Goal: Communication & Community: Participate in discussion

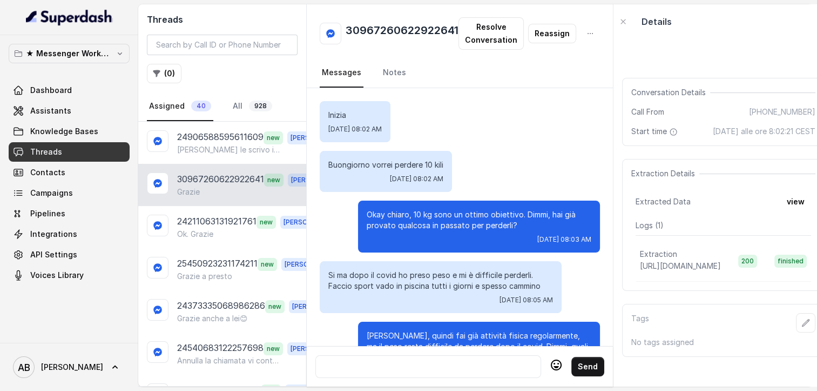
scroll to position [1000, 0]
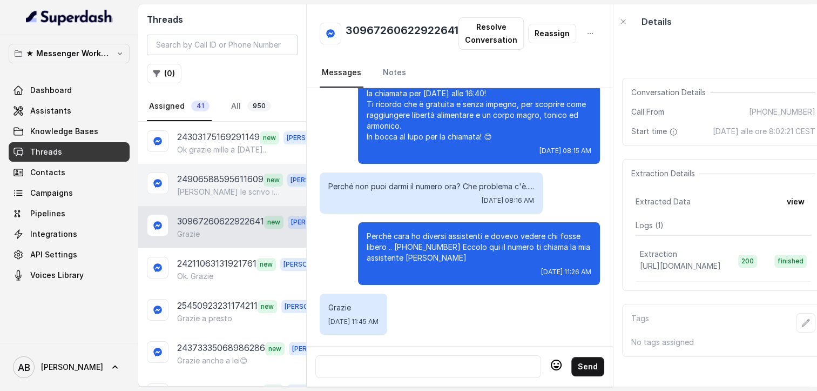
click at [207, 179] on p "24906588595611609" at bounding box center [220, 179] width 86 height 14
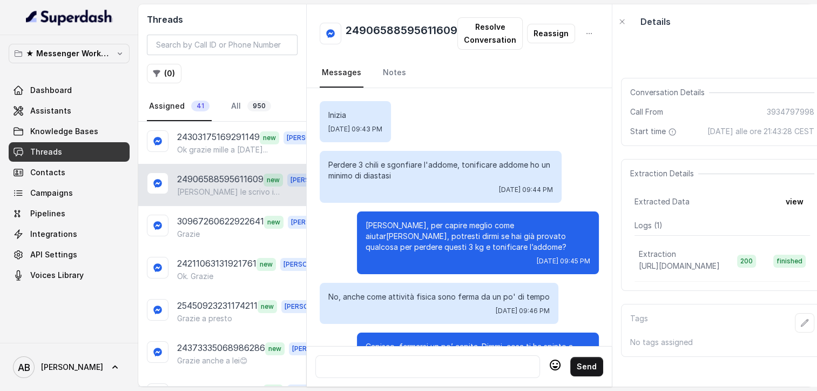
scroll to position [949, 0]
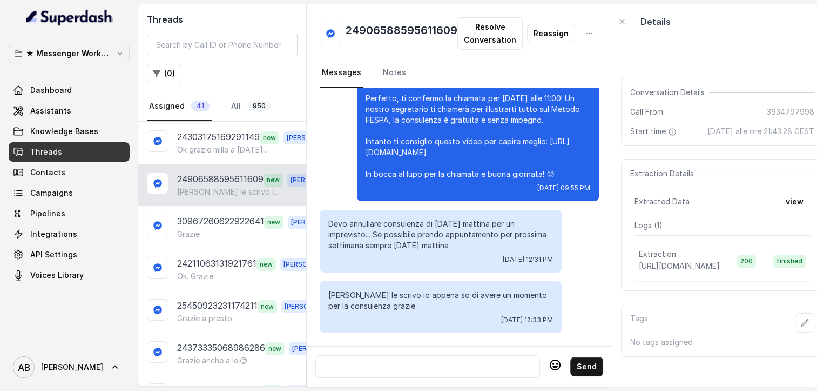
click at [424, 361] on div at bounding box center [427, 366] width 215 height 13
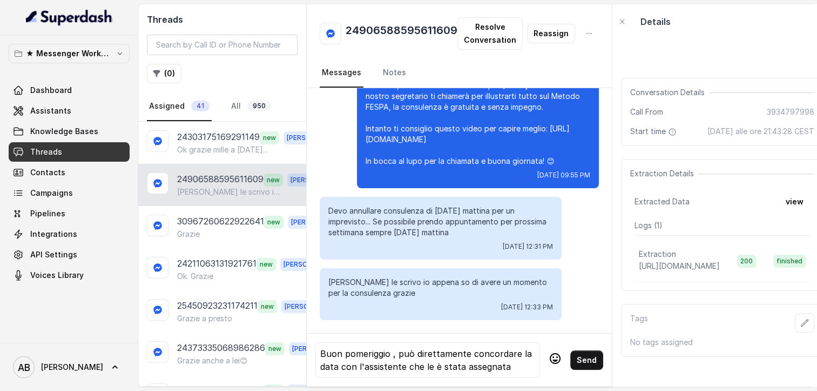
click at [554, 364] on icon at bounding box center [555, 358] width 13 height 13
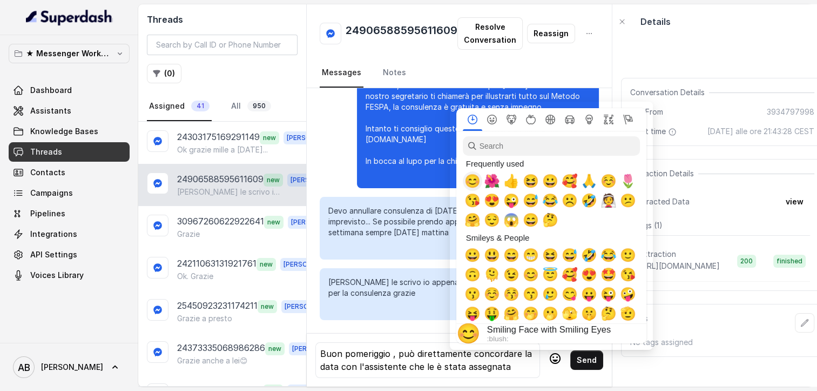
click at [478, 187] on span "😊" at bounding box center [473, 180] width 16 height 15
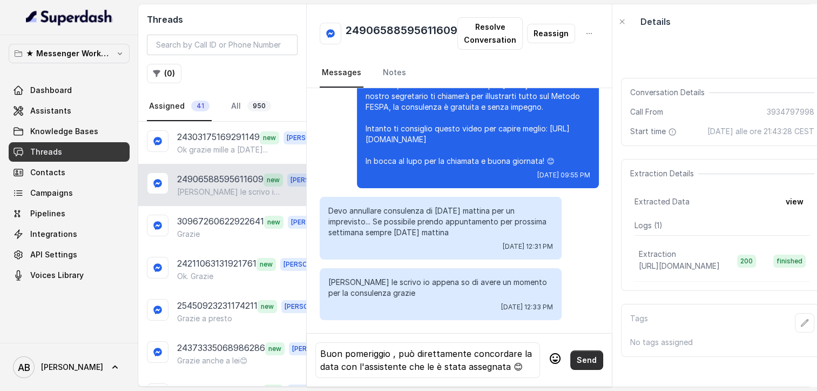
click at [593, 356] on button "Send" at bounding box center [586, 359] width 33 height 19
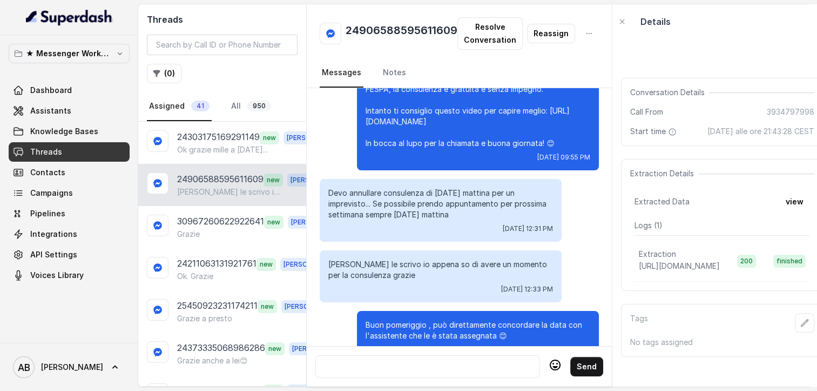
click at [395, 372] on div at bounding box center [427, 366] width 215 height 13
